Goal: Task Accomplishment & Management: Manage account settings

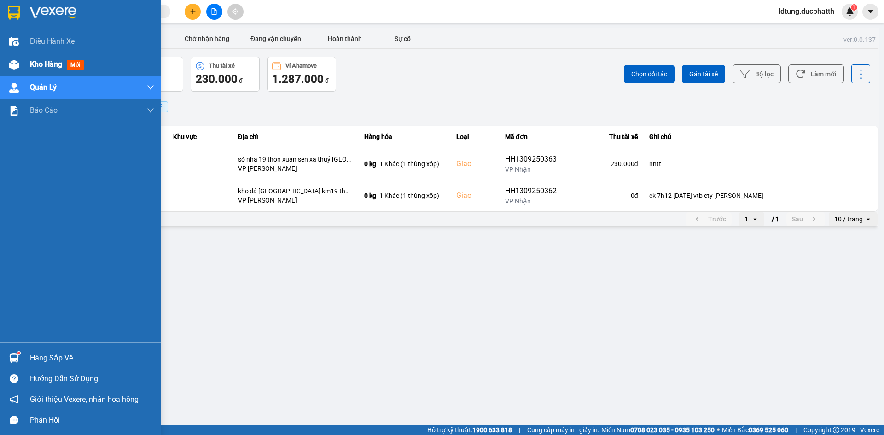
click at [18, 58] on div at bounding box center [14, 65] width 16 height 16
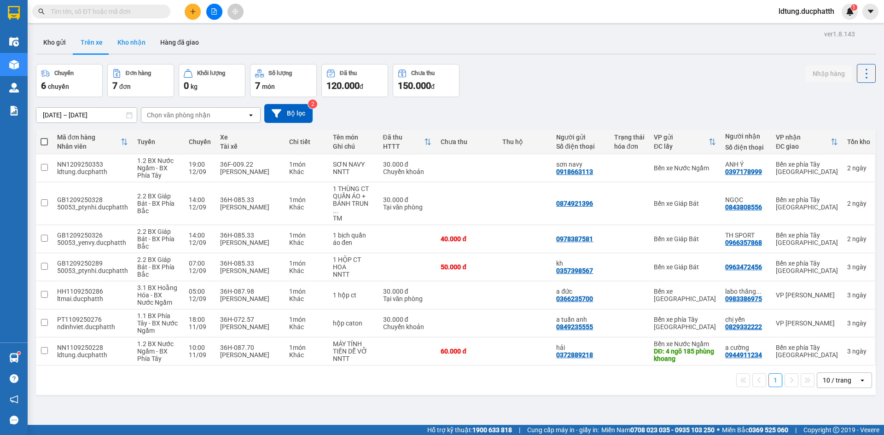
click at [130, 43] on button "Kho nhận" at bounding box center [131, 42] width 43 height 22
type input "[DATE] – [DATE]"
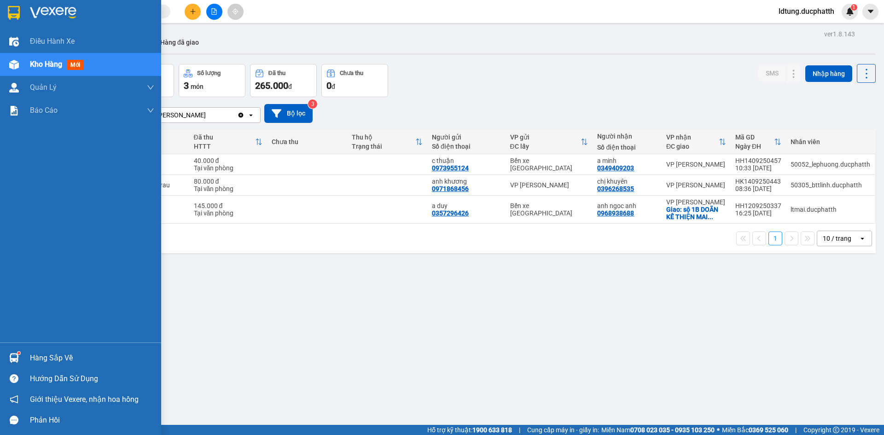
click at [35, 286] on div "Hàng sắp về" at bounding box center [92, 358] width 124 height 14
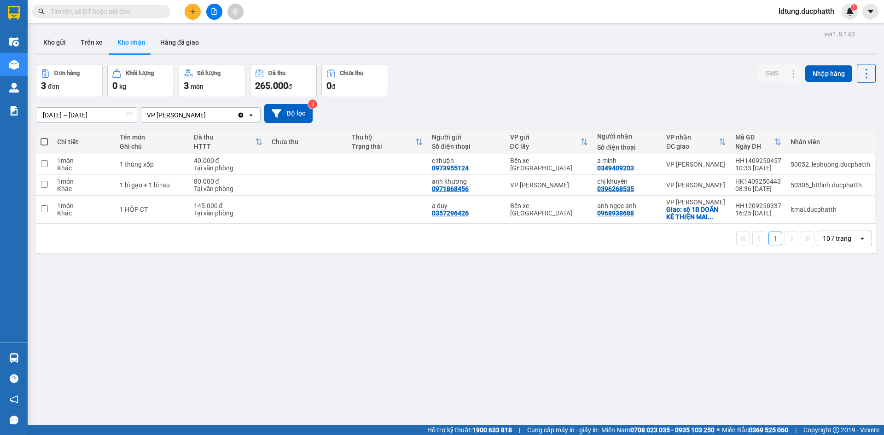
click at [140, 265] on section "Kết quả tìm kiếm ( 0 ) Bộ lọc No Data ldtung.ducphatth 1 Điều hành xe Kho hàng …" at bounding box center [442, 217] width 884 height 435
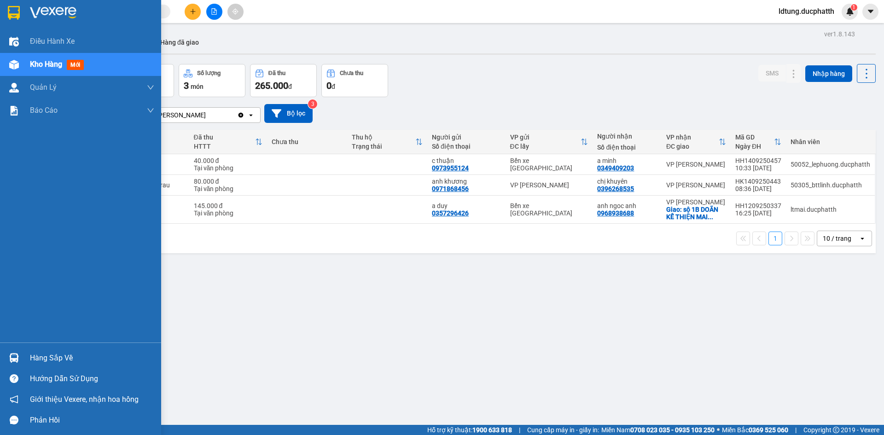
click at [15, 286] on img at bounding box center [14, 358] width 10 height 10
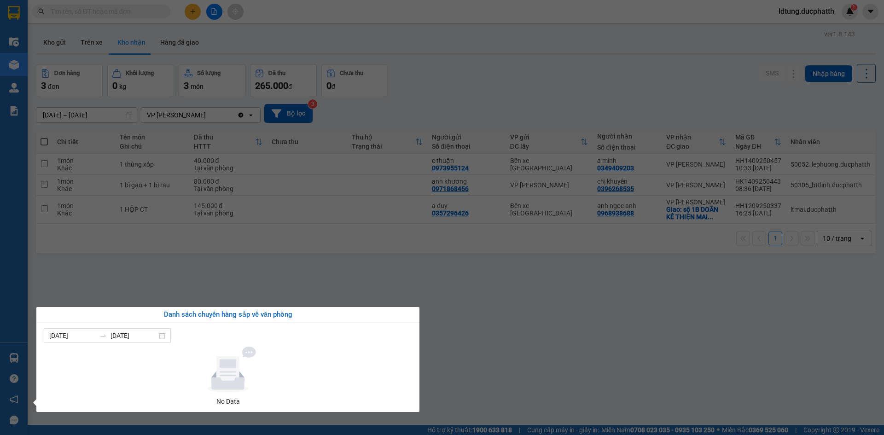
click at [169, 280] on section "Kết quả tìm kiếm ( 0 ) Bộ lọc No Data ldtung.ducphatth 1 Điều hành xe Kho hàng …" at bounding box center [442, 217] width 884 height 435
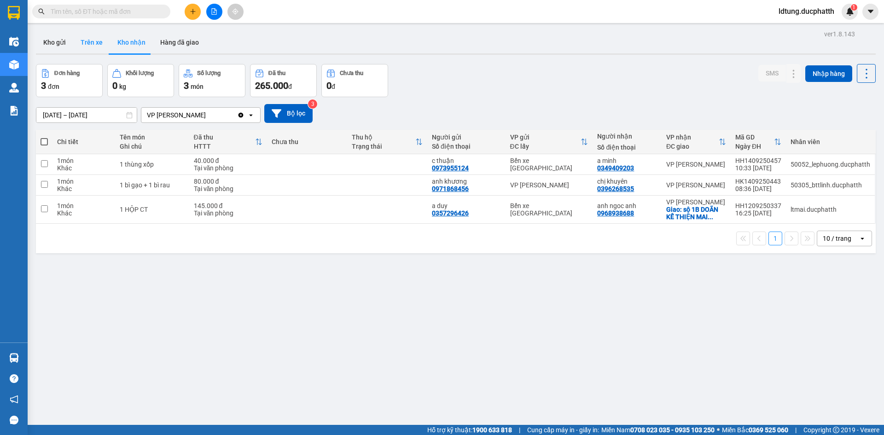
click at [89, 40] on button "Trên xe" at bounding box center [91, 42] width 37 height 22
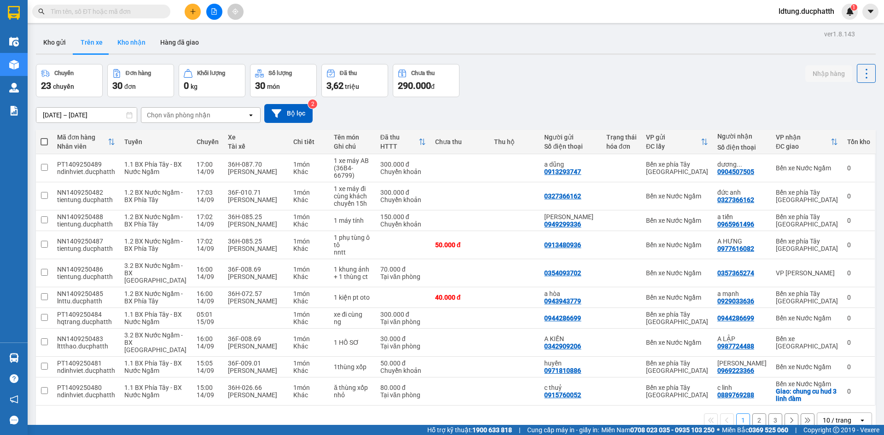
click at [117, 43] on button "Kho nhận" at bounding box center [131, 42] width 43 height 22
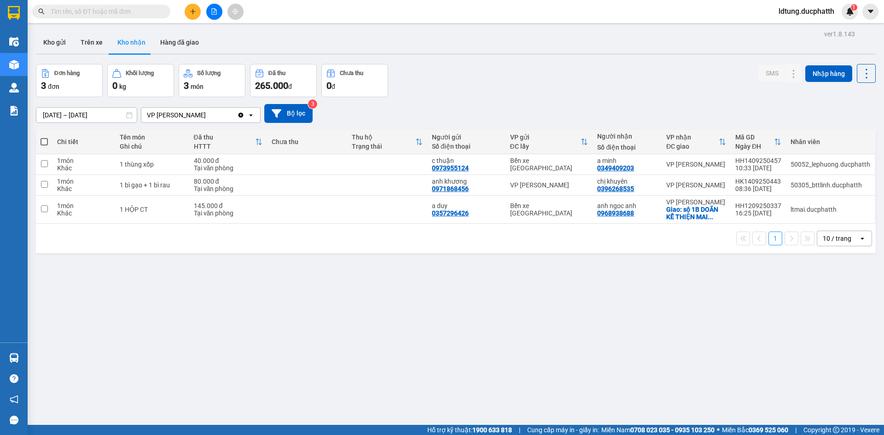
click at [168, 114] on div "VP [PERSON_NAME]" at bounding box center [176, 115] width 59 height 9
click at [181, 134] on span "Bến xe Nước Ngầm" at bounding box center [178, 135] width 60 height 9
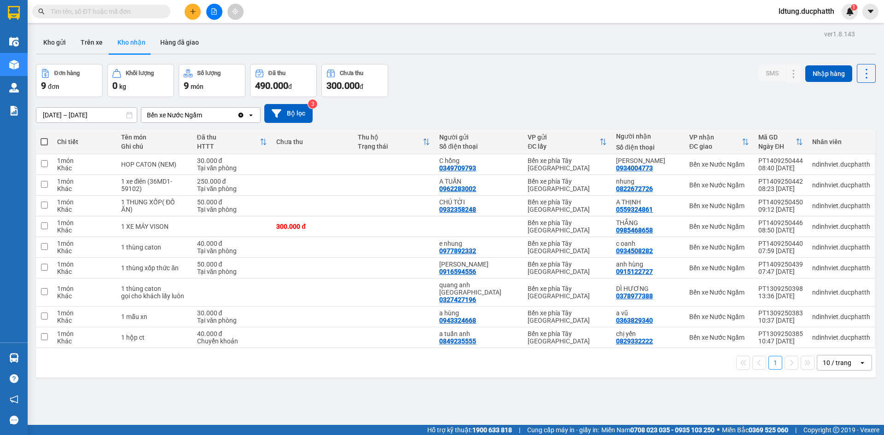
click at [163, 113] on div "Bến xe Nước Ngầm" at bounding box center [174, 115] width 55 height 9
click at [173, 151] on span "VP [PERSON_NAME]" at bounding box center [180, 151] width 64 height 9
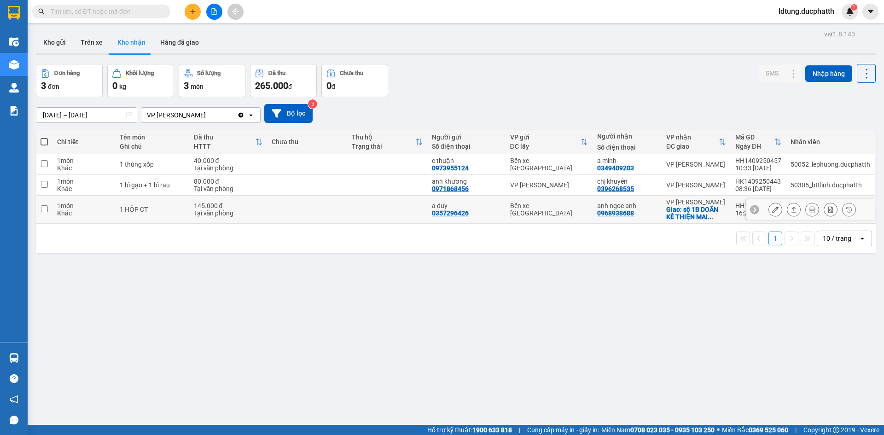
click at [463, 212] on icon at bounding box center [794, 209] width 6 height 6
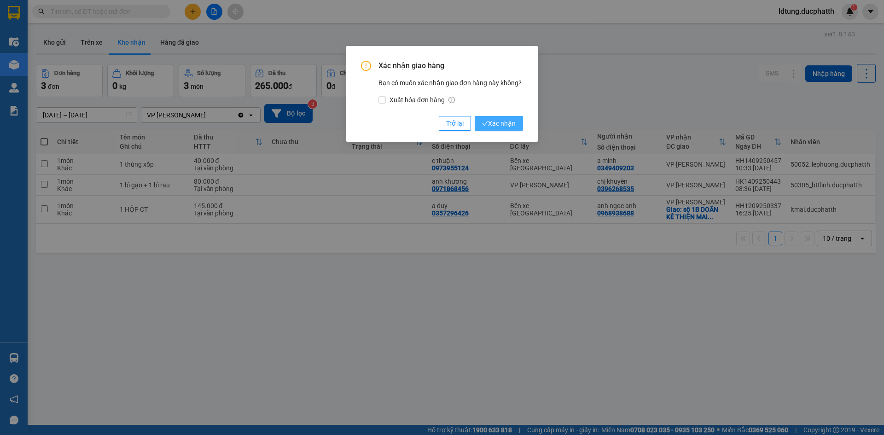
click at [463, 119] on span "Xác nhận" at bounding box center [499, 123] width 34 height 10
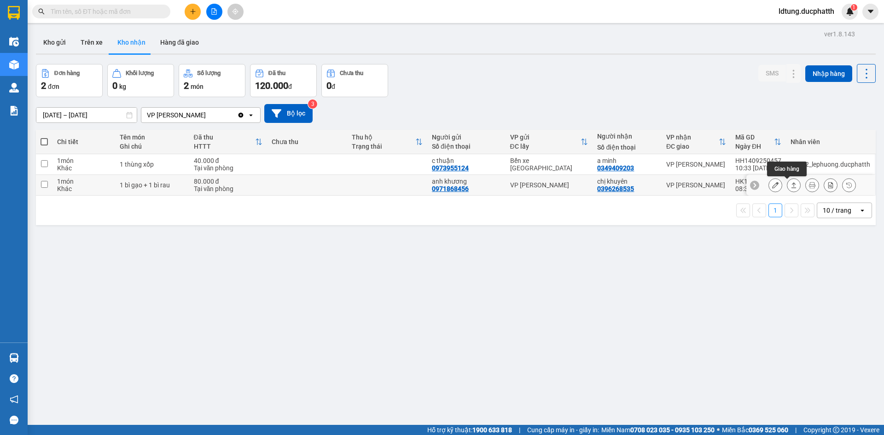
drag, startPoint x: 785, startPoint y: 187, endPoint x: 779, endPoint y: 184, distance: 7.0
click at [463, 187] on icon at bounding box center [794, 185] width 6 height 6
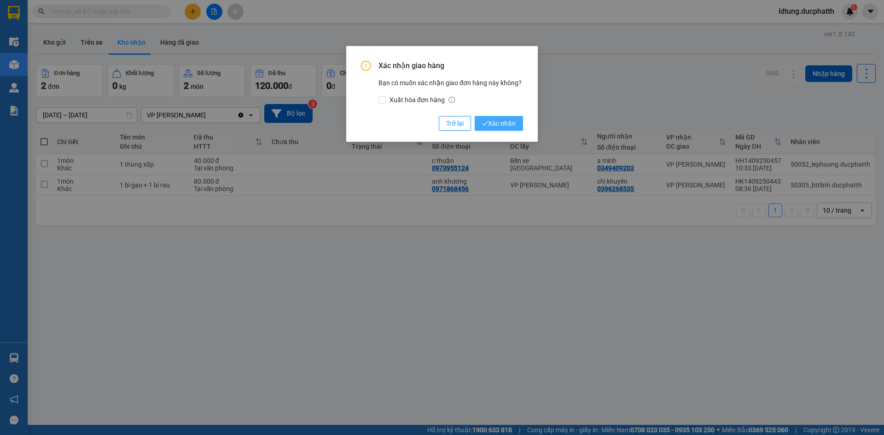
click at [463, 128] on span "Xác nhận" at bounding box center [499, 123] width 34 height 10
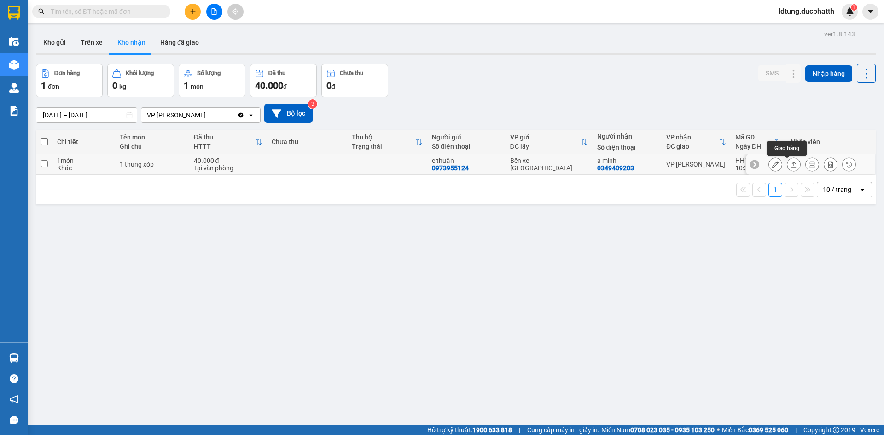
click at [463, 162] on icon at bounding box center [794, 164] width 6 height 6
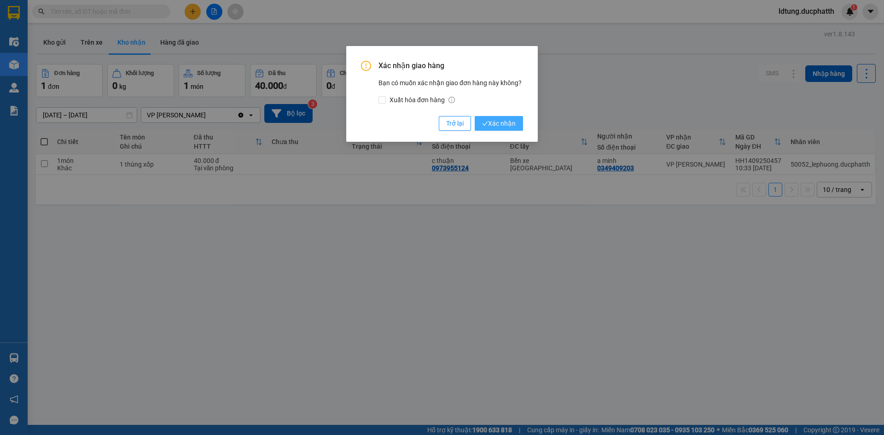
click at [463, 120] on span "Xác nhận" at bounding box center [499, 123] width 34 height 10
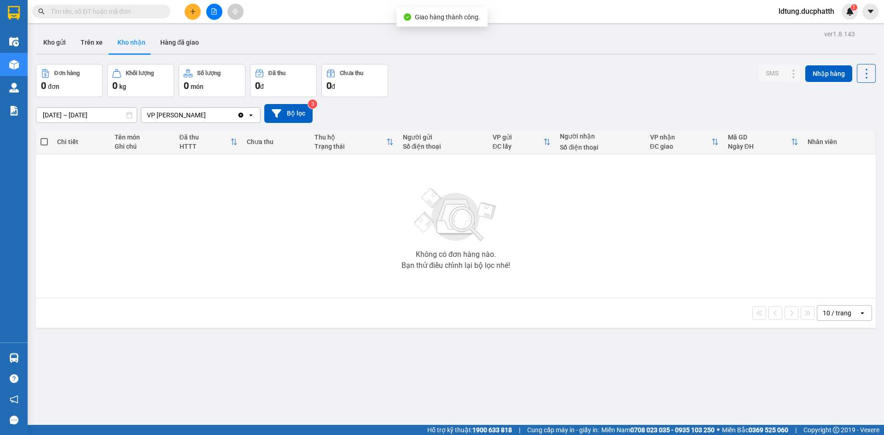
click at [215, 119] on div "VP [PERSON_NAME]" at bounding box center [189, 115] width 96 height 15
click at [205, 135] on span "Bến xe Nước Ngầm" at bounding box center [178, 135] width 60 height 9
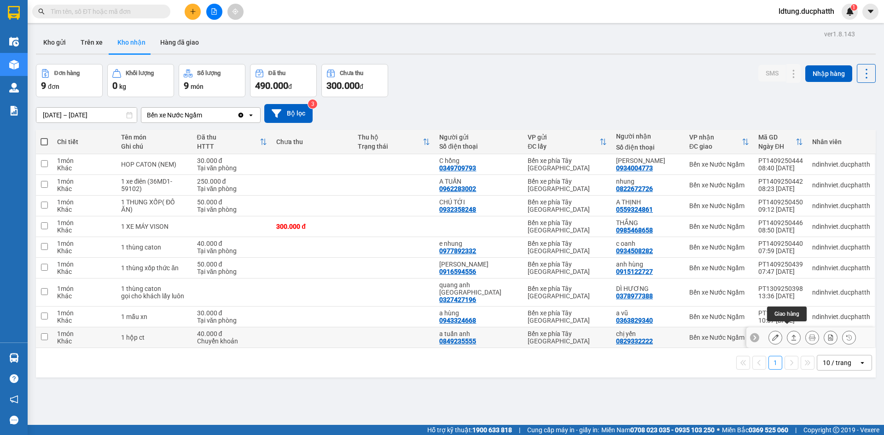
click at [463, 286] on icon at bounding box center [794, 337] width 6 height 6
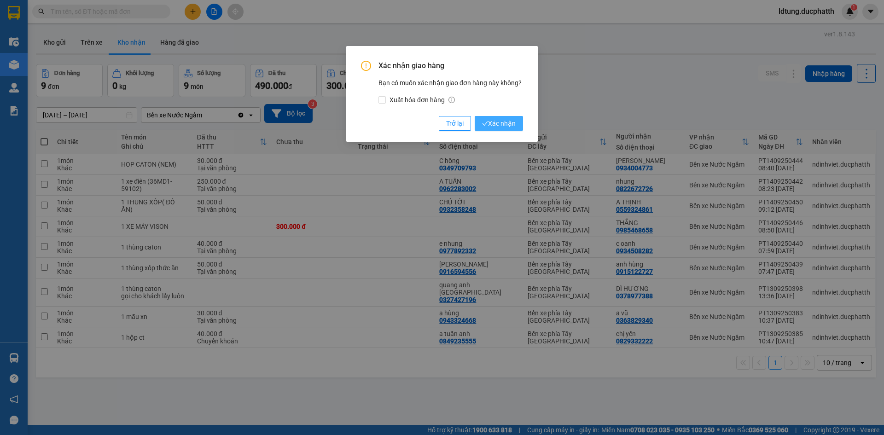
click at [463, 127] on span "Xác nhận" at bounding box center [499, 123] width 34 height 10
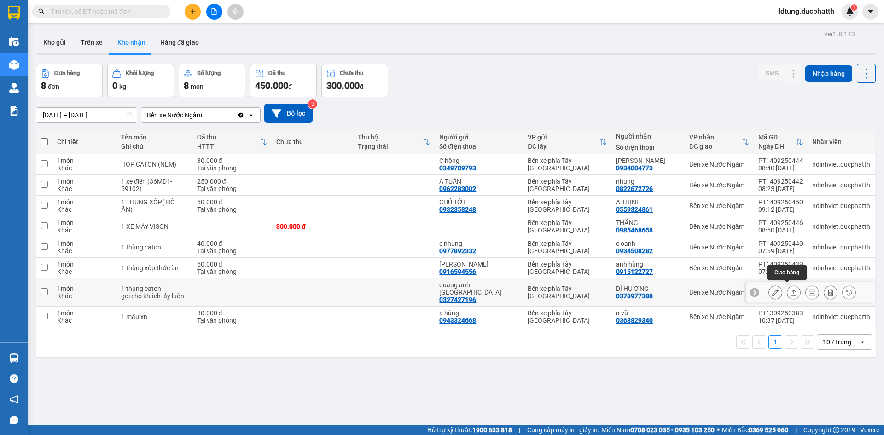
click at [463, 286] on icon at bounding box center [794, 292] width 6 height 6
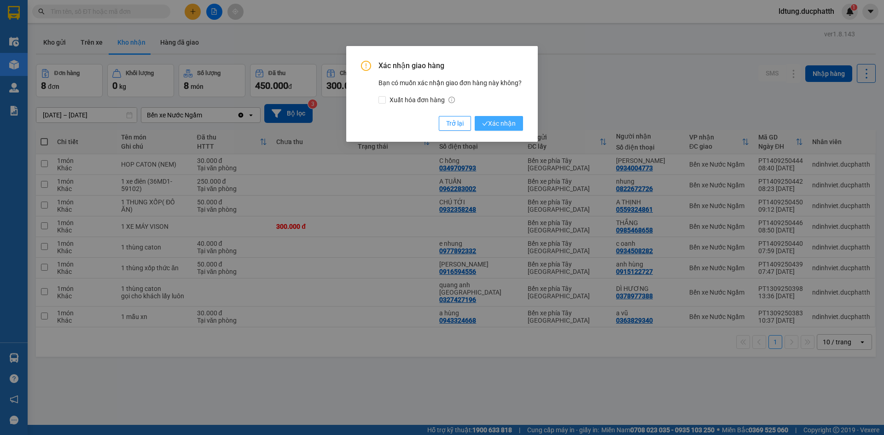
click at [463, 123] on span "Xác nhận" at bounding box center [499, 123] width 34 height 10
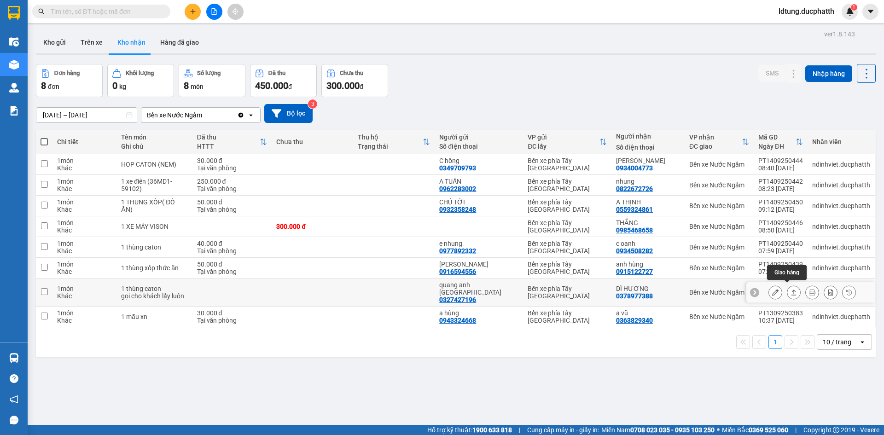
drag, startPoint x: 791, startPoint y: 289, endPoint x: 781, endPoint y: 288, distance: 9.3
click at [463, 286] on button at bounding box center [793, 293] width 13 height 16
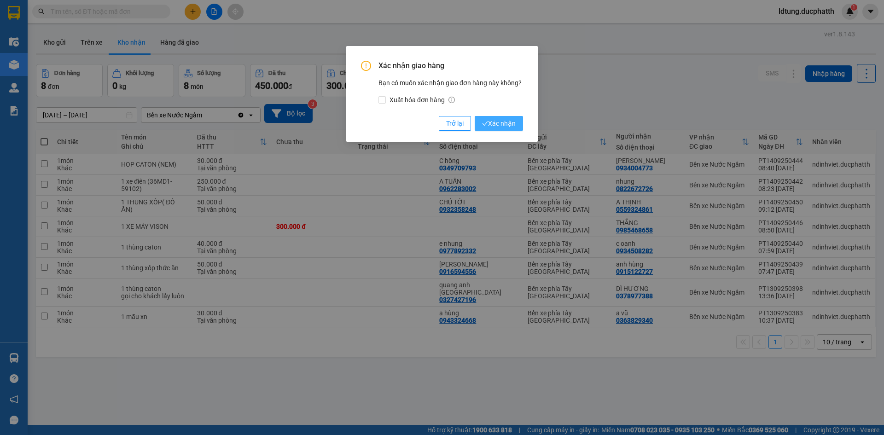
click at [463, 120] on span "Xác nhận" at bounding box center [499, 123] width 34 height 10
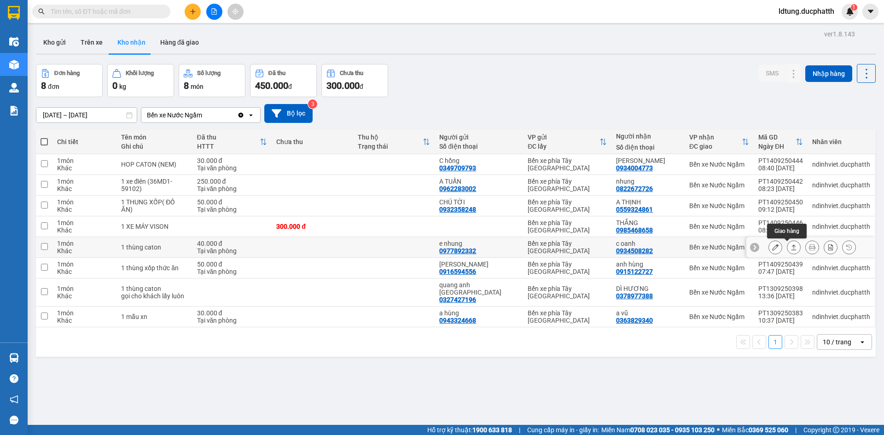
click at [463, 252] on button at bounding box center [793, 247] width 13 height 16
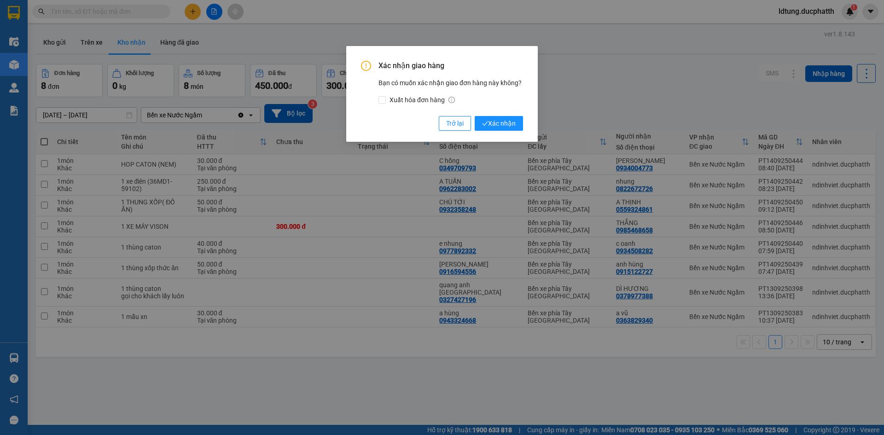
drag, startPoint x: 503, startPoint y: 117, endPoint x: 506, endPoint y: 123, distance: 6.8
click at [463, 118] on button "Xác nhận" at bounding box center [499, 123] width 48 height 15
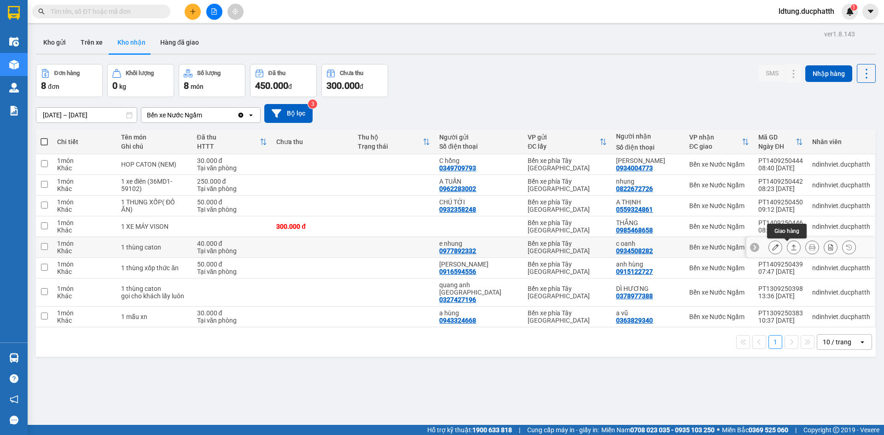
click at [463, 246] on icon at bounding box center [794, 247] width 6 height 6
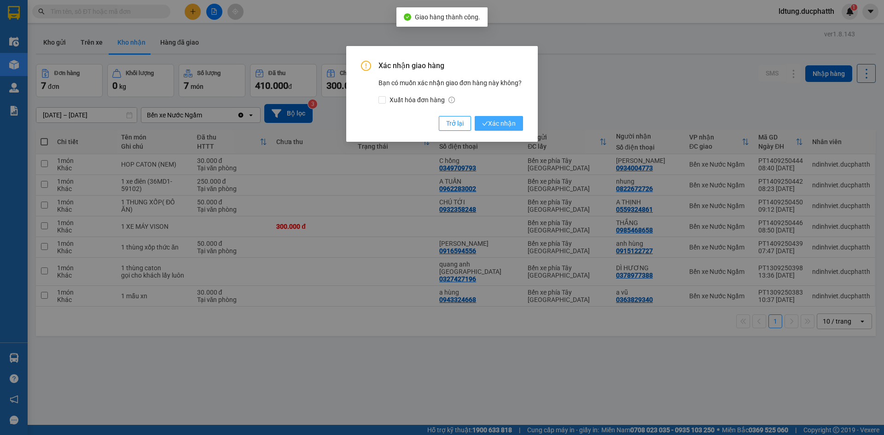
click at [463, 124] on span "Xác nhận" at bounding box center [499, 123] width 34 height 10
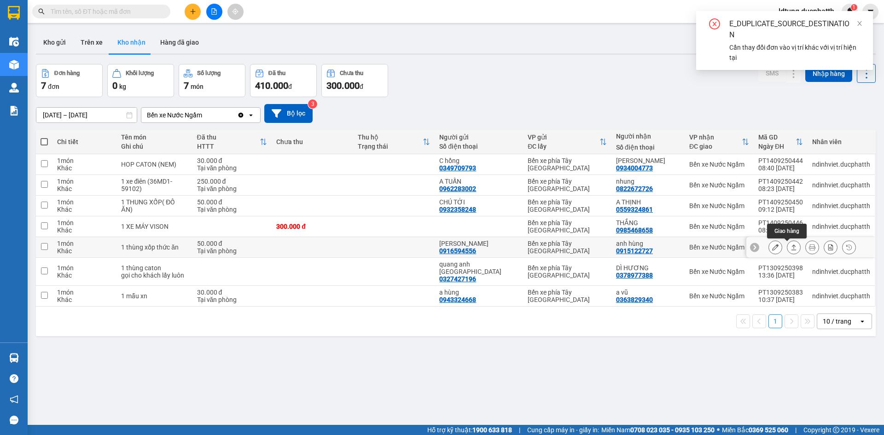
click at [463, 250] on icon at bounding box center [794, 247] width 6 height 6
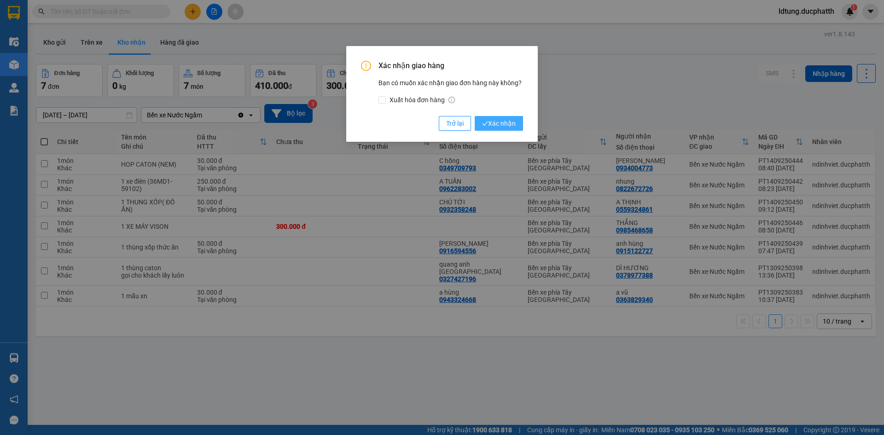
click at [463, 126] on span "Xác nhận" at bounding box center [499, 123] width 34 height 10
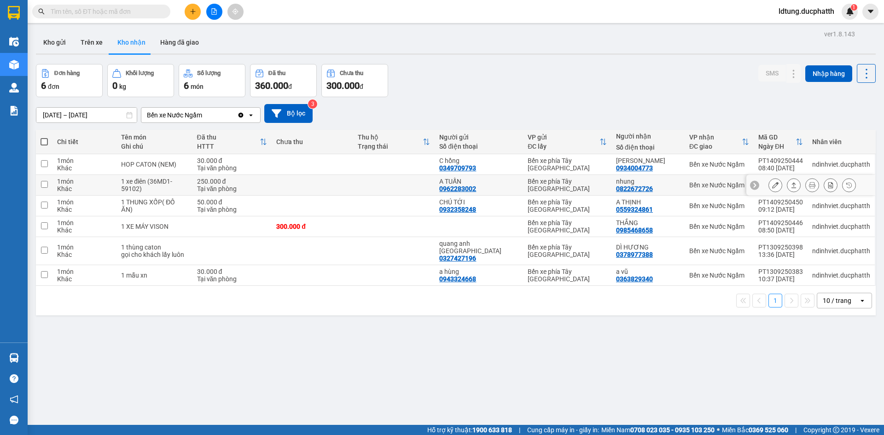
click at [463, 188] on button at bounding box center [793, 185] width 13 height 16
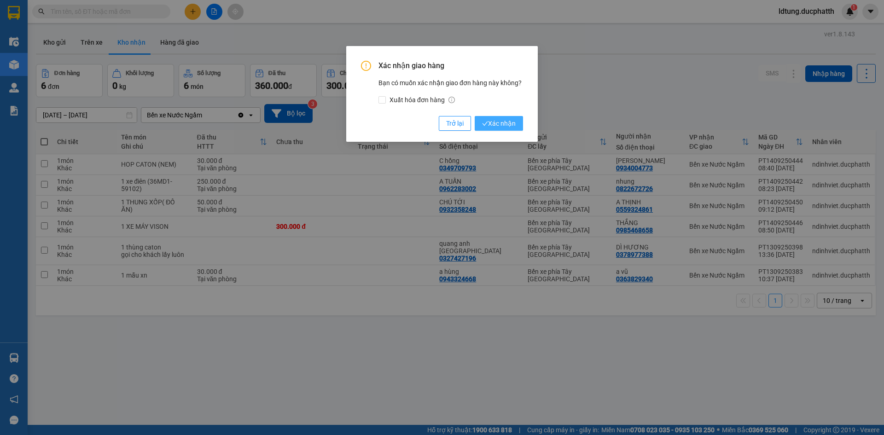
click at [463, 124] on span "Xác nhận" at bounding box center [499, 123] width 34 height 10
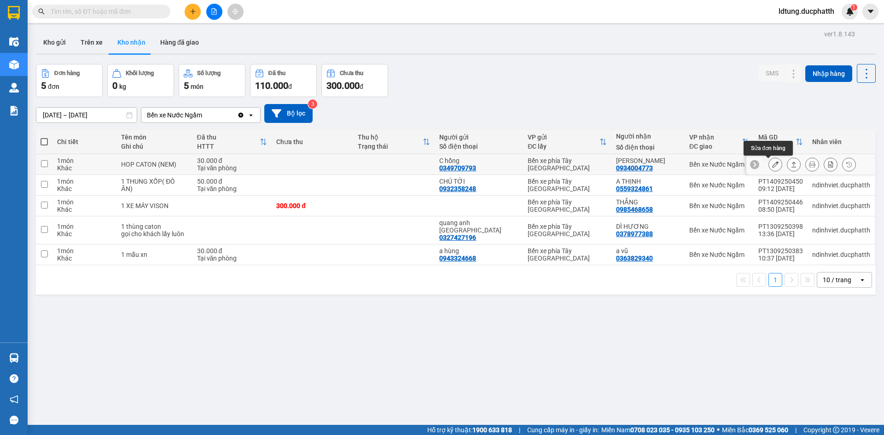
click at [463, 164] on icon at bounding box center [775, 164] width 6 height 6
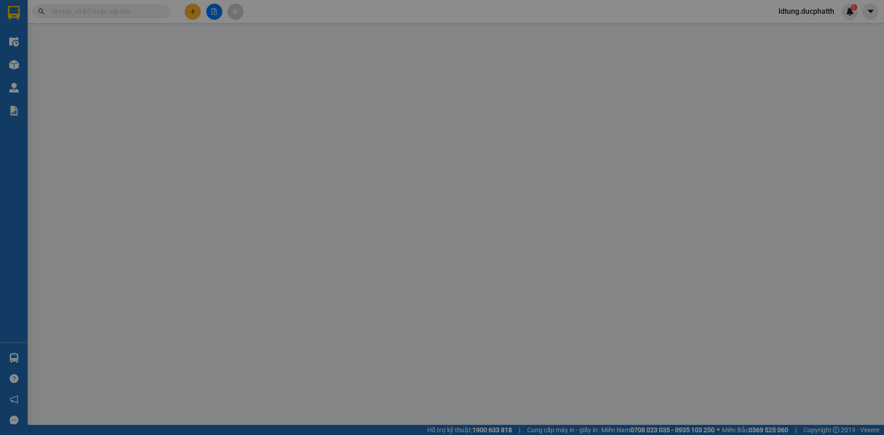
type input "0349709793"
type input "C hồng"
type input "0934004773"
type input "[PERSON_NAME]"
type input "30.000"
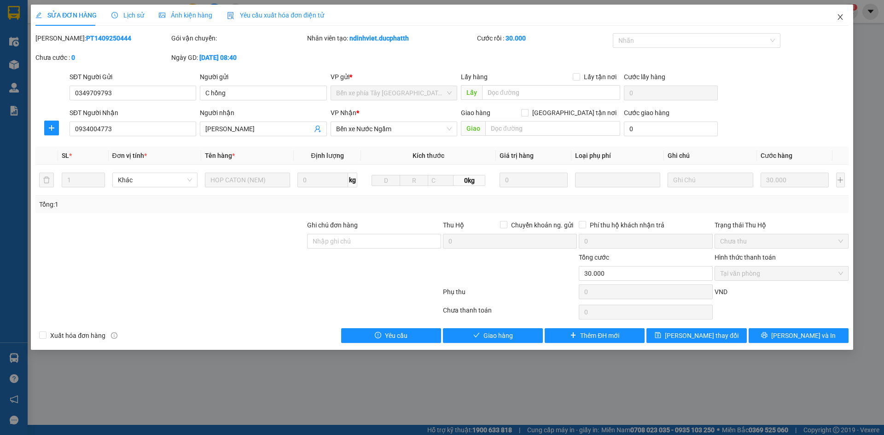
click at [463, 23] on span "Close" at bounding box center [840, 18] width 26 height 26
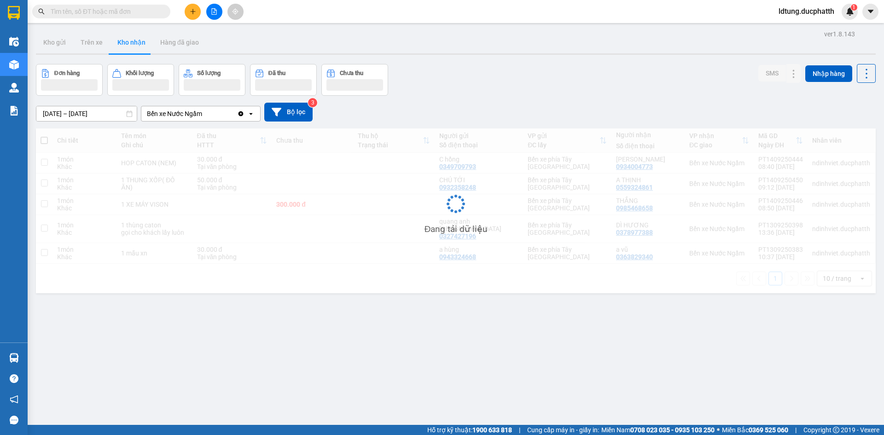
click at [463, 23] on main "ver 1.8.143 Kho gửi Trên xe Kho nhận Hàng đã giao Đơn hàng Khối lượng Số lượng …" at bounding box center [442, 212] width 884 height 425
